Goal: Understand process/instructions: Learn how to perform a task or action

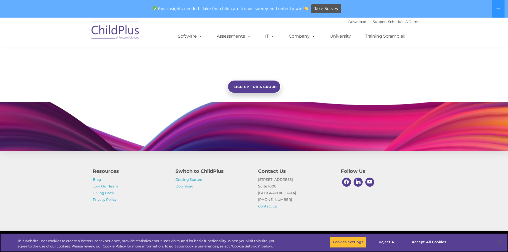
scroll to position [472, 0]
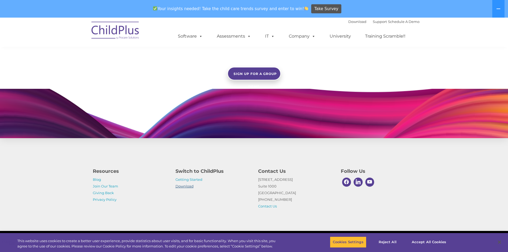
click at [188, 187] on link "Download" at bounding box center [185, 186] width 18 height 4
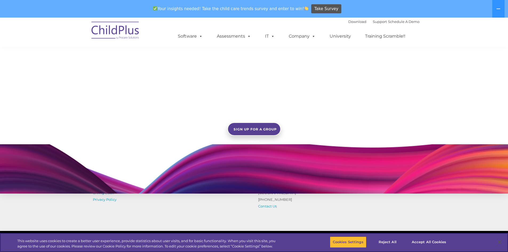
scroll to position [472, 0]
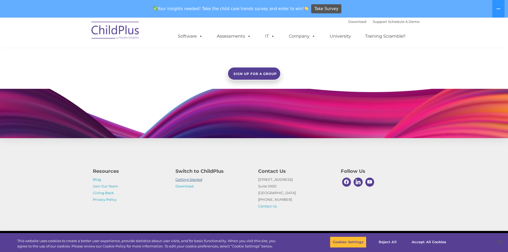
click at [192, 179] on link "Getting Started" at bounding box center [189, 179] width 27 height 4
